Goal: Task Accomplishment & Management: Complete application form

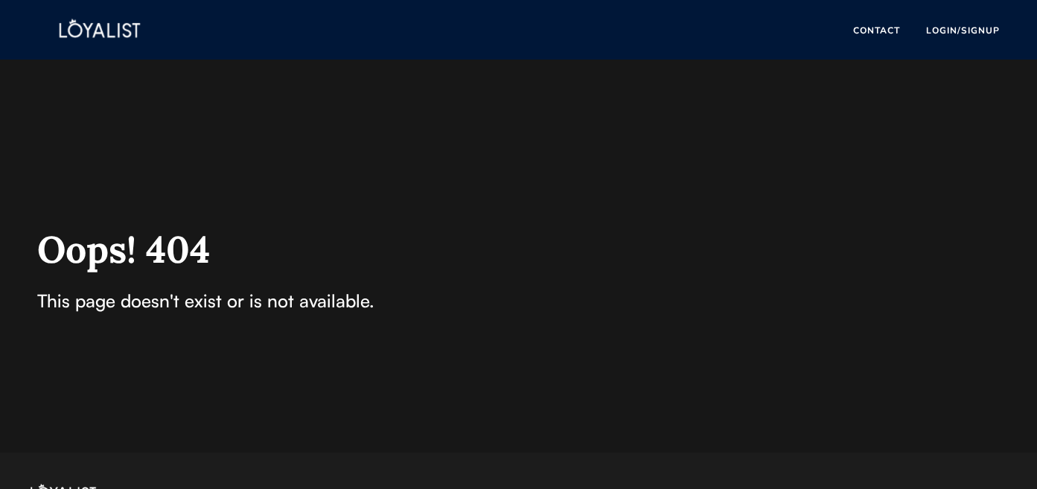
click at [123, 154] on div "Oops! 404 This page doesn't exist or is not available." at bounding box center [536, 276] width 1072 height 432
click at [948, 31] on button "LOGIN/SIGNUP" at bounding box center [962, 30] width 106 height 14
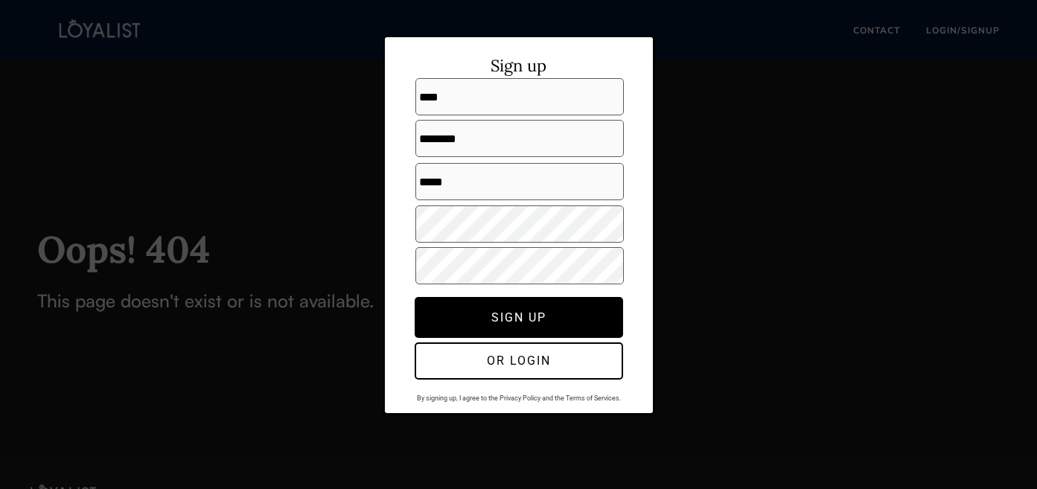
click at [775, 158] on div at bounding box center [518, 244] width 1037 height 489
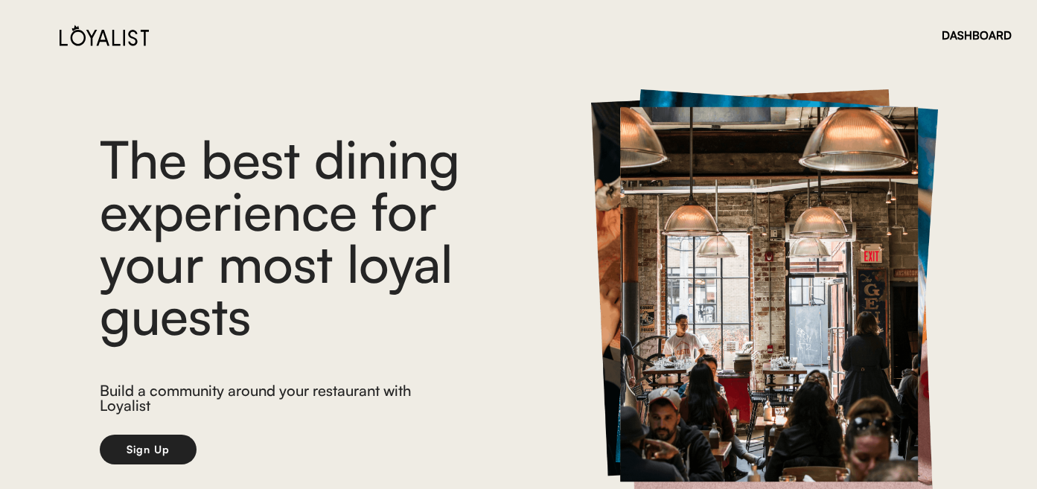
scroll to position [16, 0]
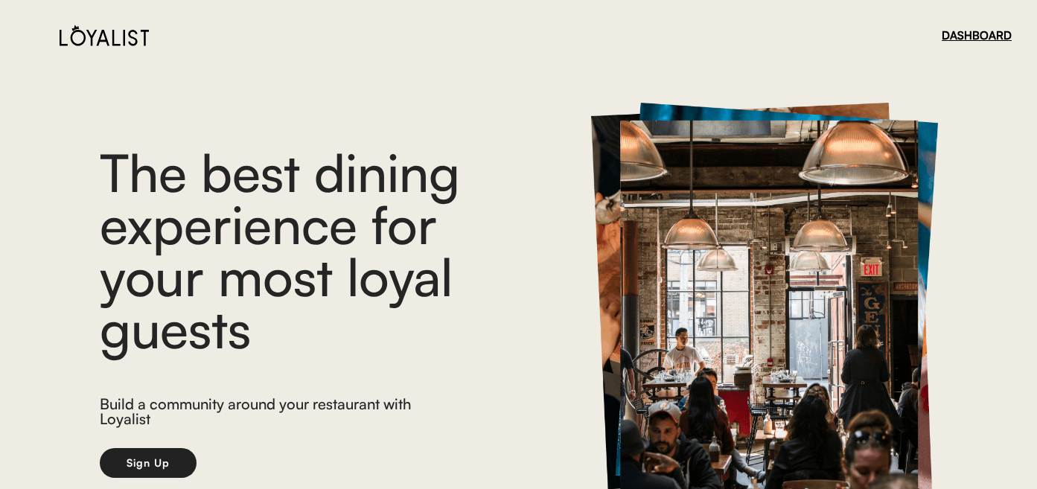
click at [982, 31] on div "DASHBOARD" at bounding box center [976, 35] width 70 height 11
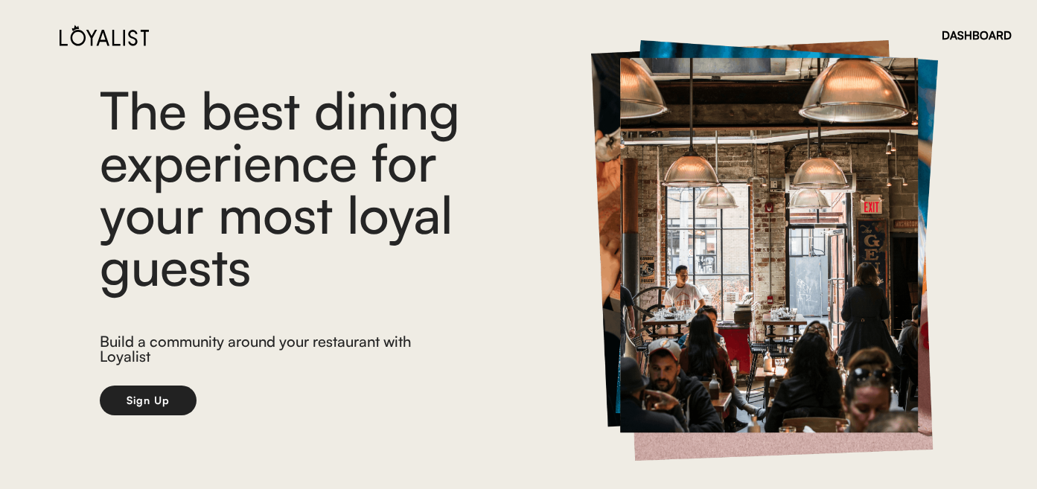
scroll to position [103, 0]
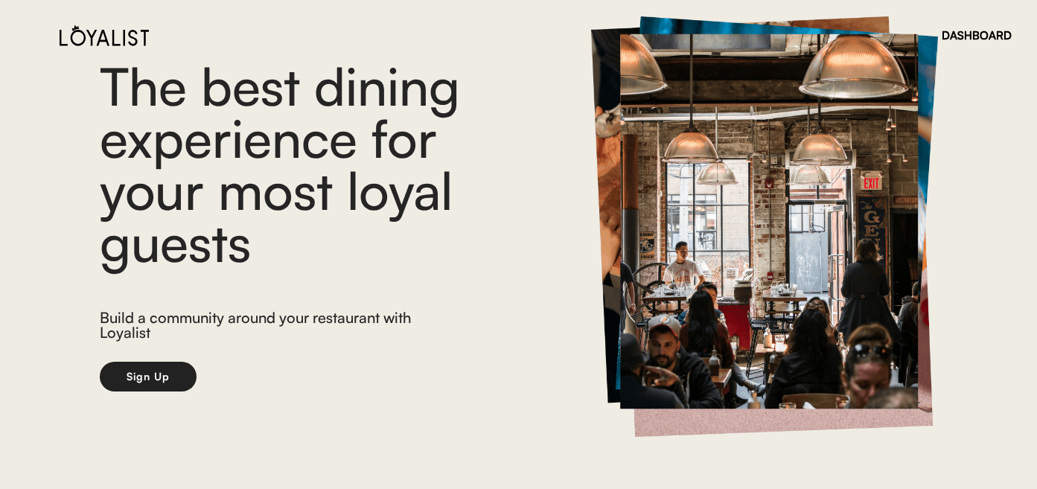
click at [163, 377] on button "Sign Up" at bounding box center [148, 377] width 97 height 30
